Goal: Task Accomplishment & Management: Use online tool/utility

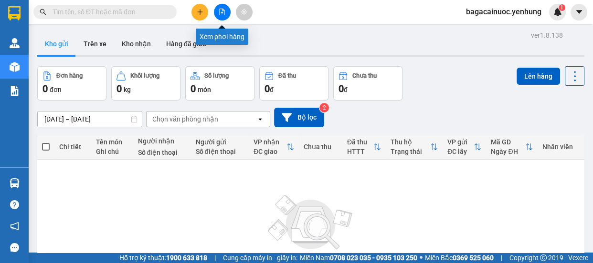
click at [222, 11] on icon "file-add" at bounding box center [222, 12] width 7 height 7
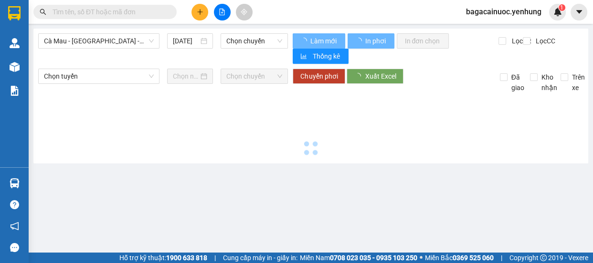
type input "14/08/2025"
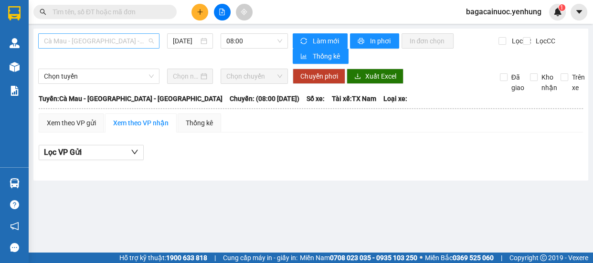
click at [134, 41] on span "Cà Mau - Sài Gòn - Đồng Nai" at bounding box center [99, 41] width 110 height 14
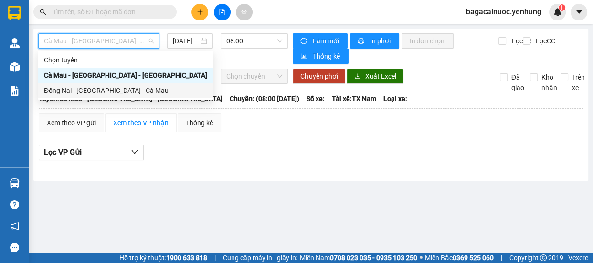
click at [98, 87] on div "Đồng Nai - Sài Gòn - Cà Mau" at bounding box center [125, 90] width 163 height 11
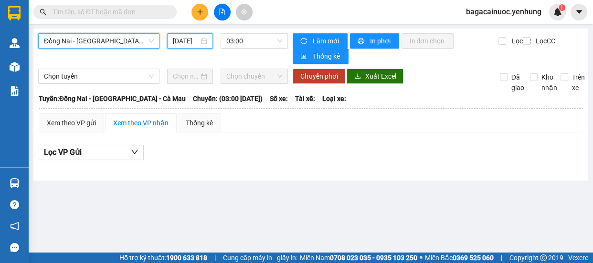
click at [180, 45] on input "14/08/2025" at bounding box center [186, 41] width 26 height 11
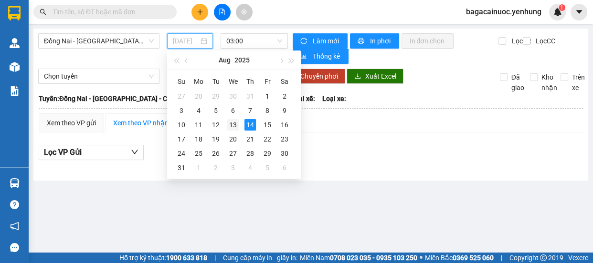
click at [233, 128] on div "13" at bounding box center [232, 124] width 11 height 11
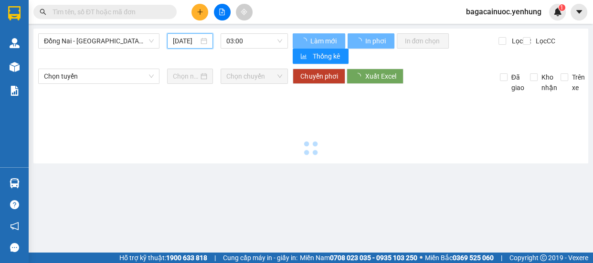
type input "13/08/2025"
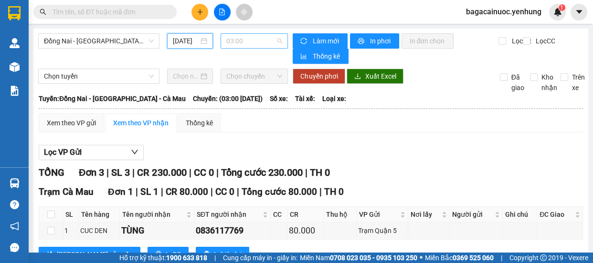
click at [251, 45] on span "03:00" at bounding box center [254, 41] width 56 height 14
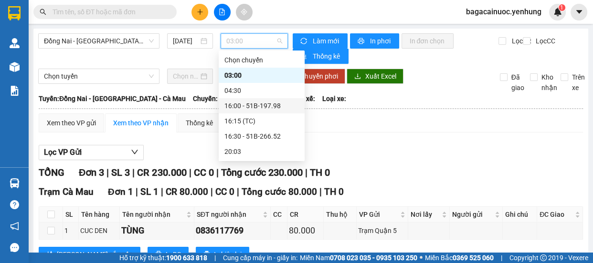
click at [252, 105] on div "16:00 - 51B-197.98" at bounding box center [261, 106] width 74 height 11
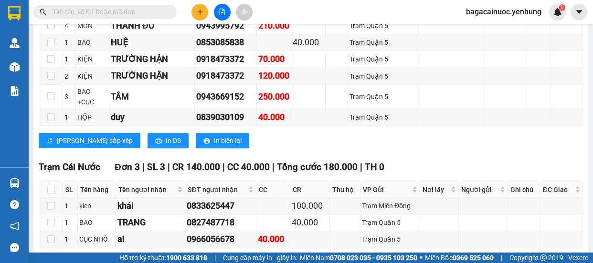
scroll to position [972, 0]
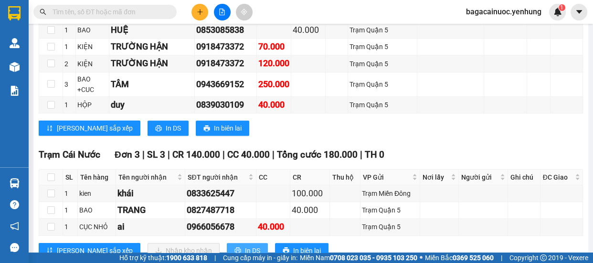
click at [245, 246] on span "In DS" at bounding box center [252, 251] width 15 height 11
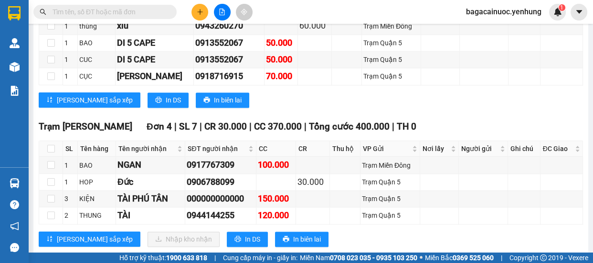
scroll to position [1265, 0]
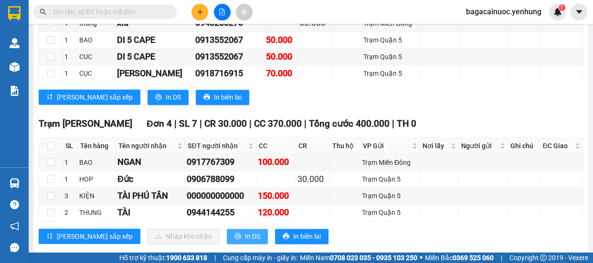
click at [245, 231] on span "In DS" at bounding box center [252, 236] width 15 height 11
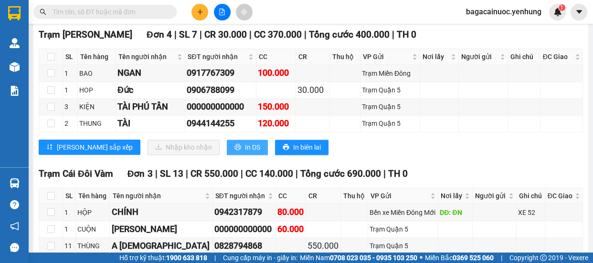
scroll to position [1369, 0]
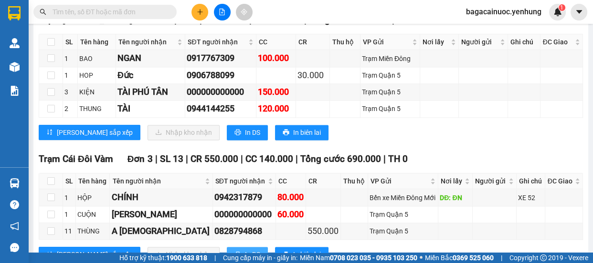
click at [234, 252] on icon "printer" at bounding box center [237, 255] width 7 height 7
